Goal: Information Seeking & Learning: Check status

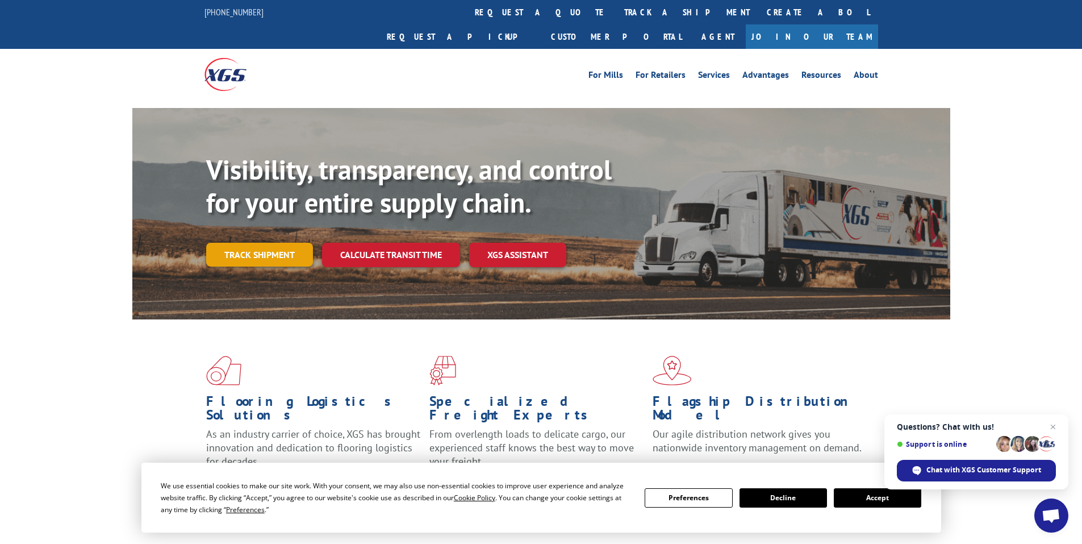
click at [291, 243] on link "Track shipment" at bounding box center [259, 255] width 107 height 24
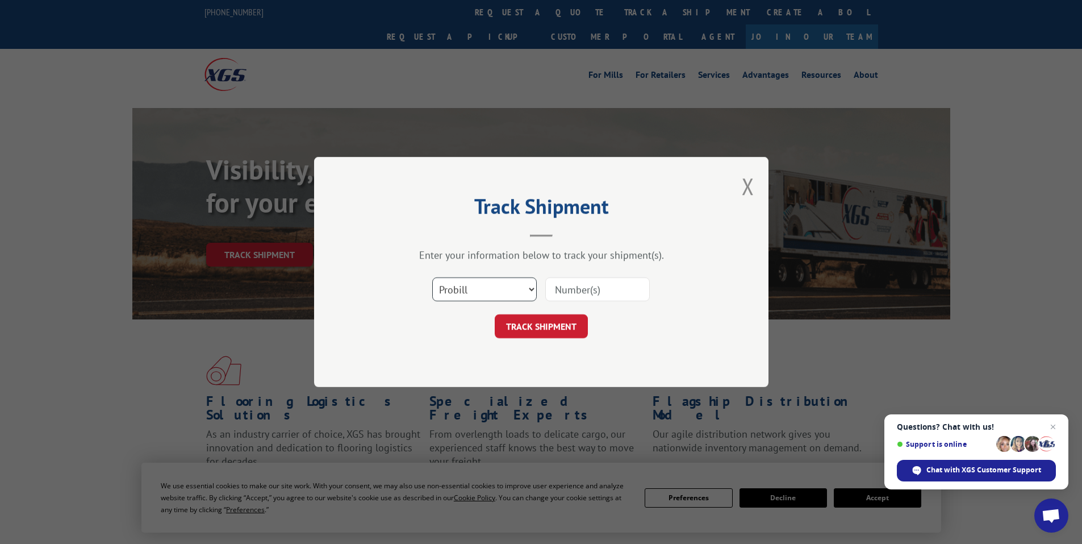
click at [495, 291] on select "Select category... Probill BOL PO" at bounding box center [484, 289] width 105 height 24
select select "bol"
click at [432, 277] on select "Select category... Probill BOL PO" at bounding box center [484, 289] width 105 height 24
click at [586, 295] on input at bounding box center [597, 289] width 105 height 24
paste input "7060687"
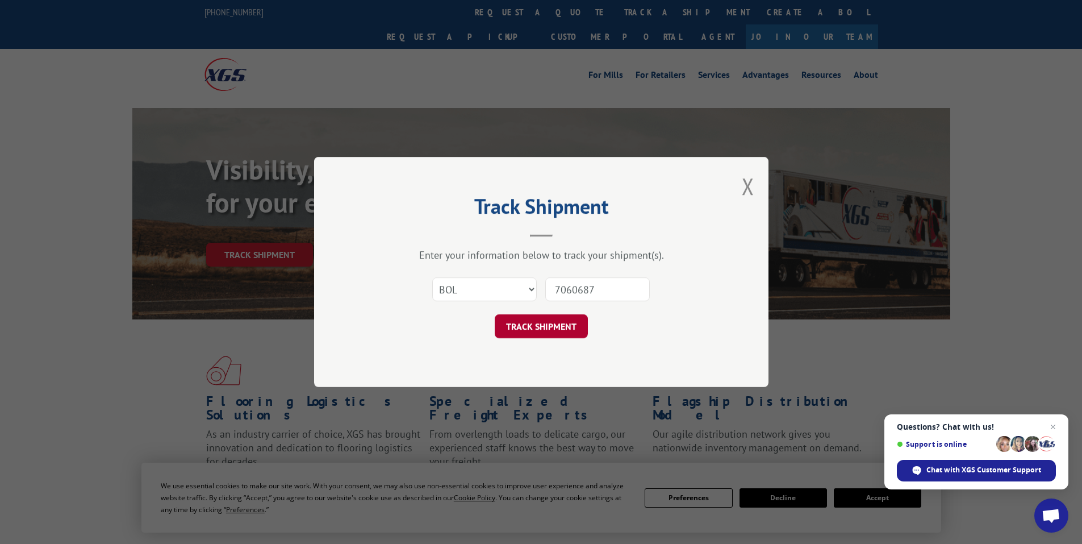
type input "7060687"
click at [551, 323] on button "TRACK SHIPMENT" at bounding box center [541, 326] width 93 height 24
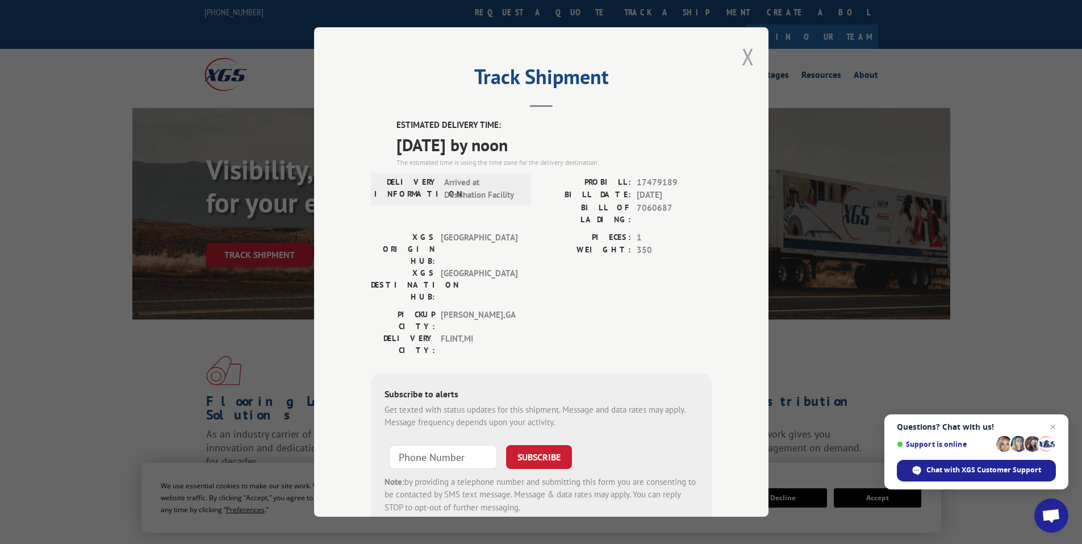
click at [745, 55] on button "Close modal" at bounding box center [748, 56] width 12 height 30
